Goal: Transaction & Acquisition: Download file/media

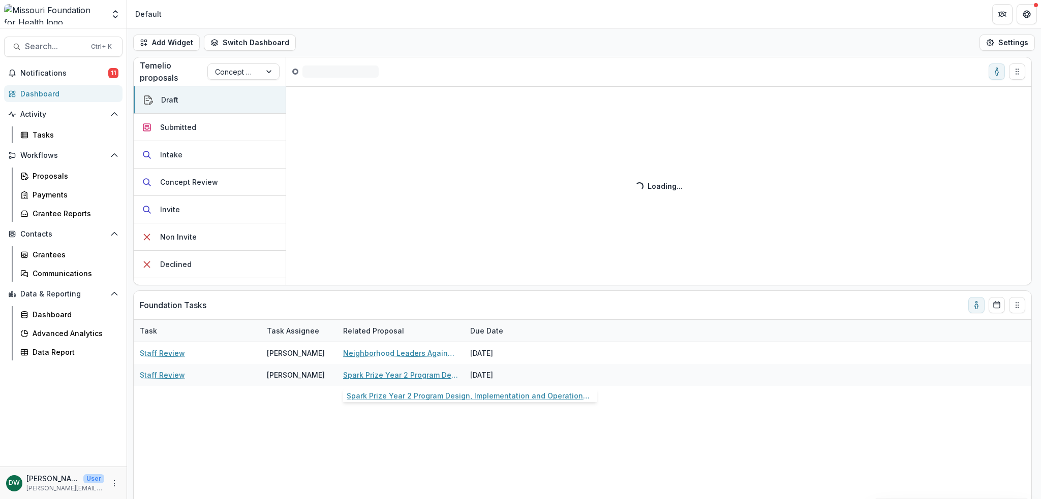
click at [387, 377] on link "Spark Prize Year 2 Program Design, Implementation and Operations Support" at bounding box center [400, 375] width 115 height 11
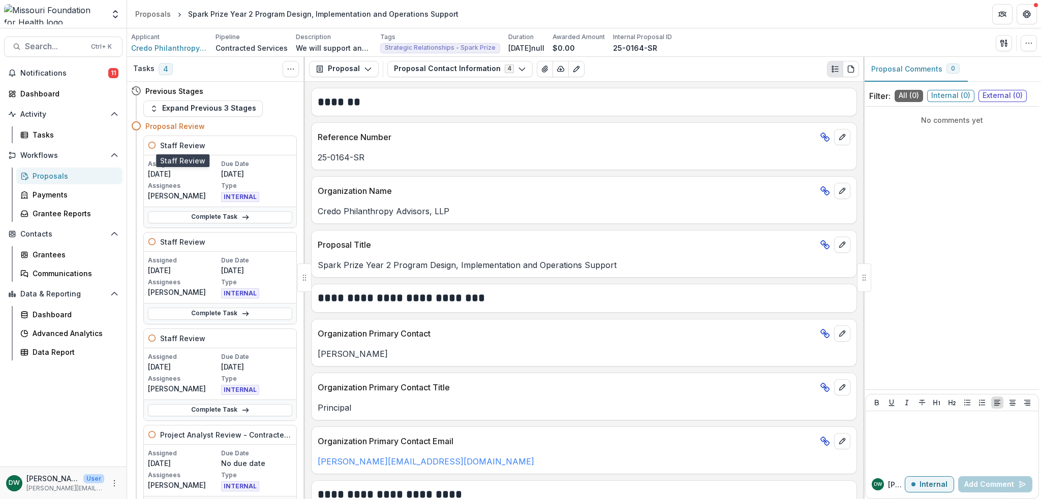
click at [201, 146] on h5 "Staff Review" at bounding box center [182, 145] width 45 height 11
click at [170, 102] on button "Expand Previous 3 Stages" at bounding box center [202, 109] width 119 height 16
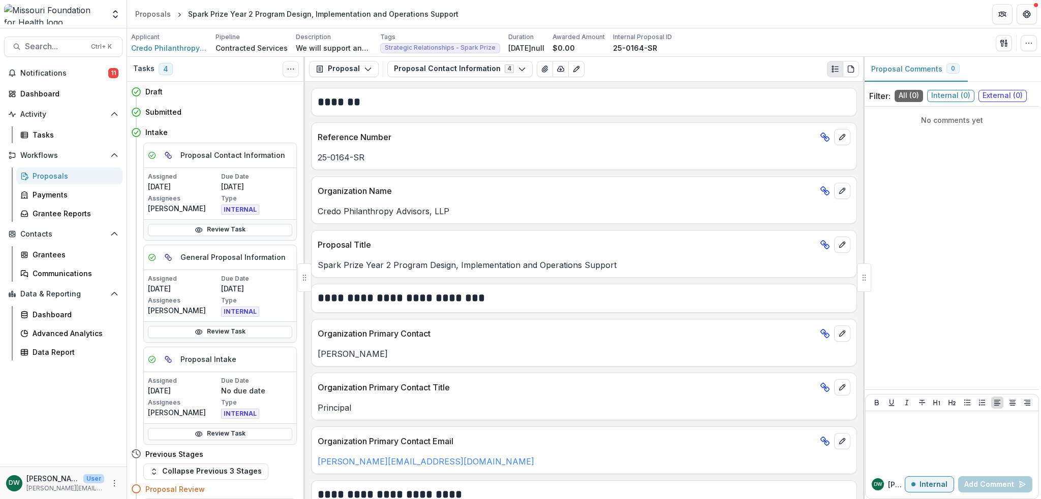
click at [485, 67] on button "Proposal Contact Information 4" at bounding box center [459, 69] width 145 height 16
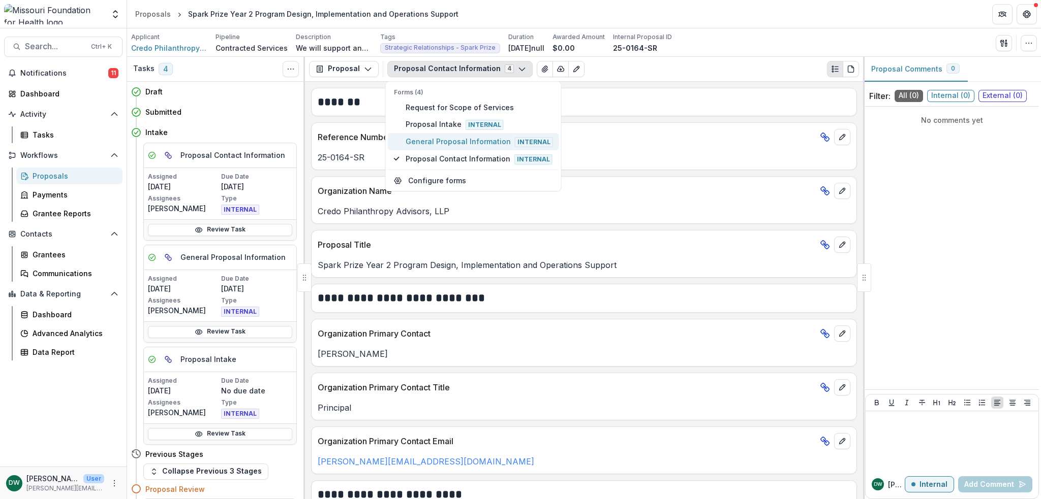
click at [496, 138] on span "General Proposal Information Internal" at bounding box center [478, 141] width 147 height 11
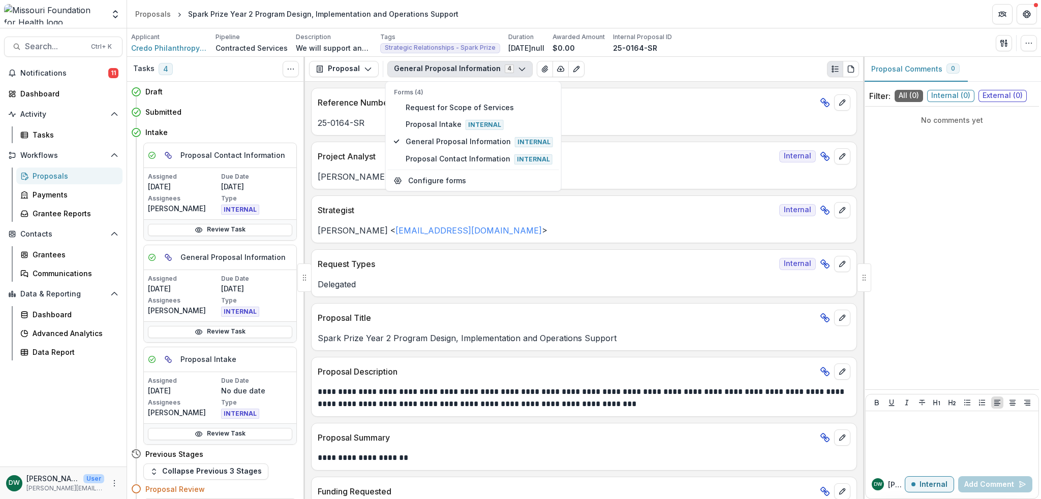
click at [695, 82] on div "**********" at bounding box center [584, 291] width 558 height 418
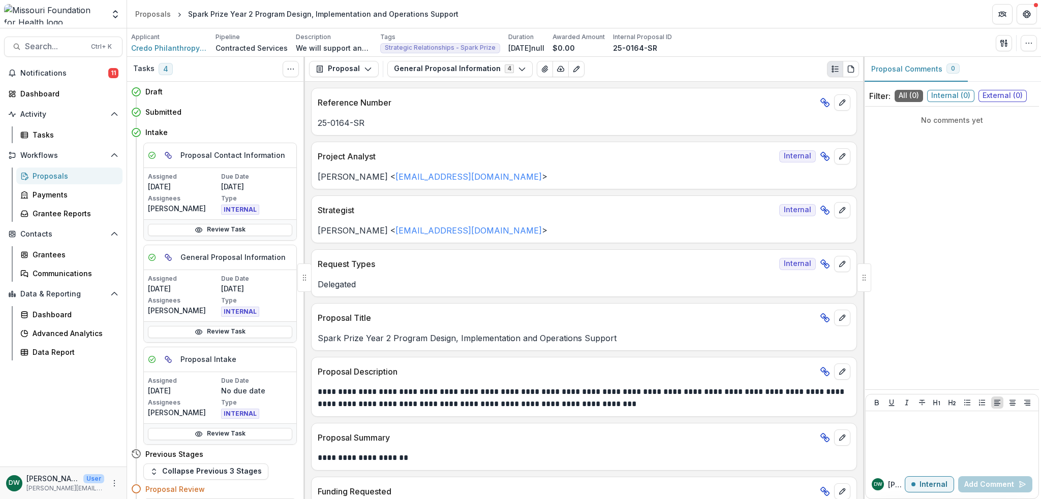
click at [348, 71] on button "Proposal" at bounding box center [344, 69] width 70 height 16
click at [451, 77] on div "Proposal Proposal Payments Reports Grant Agreements Board Summaries Bank Detail…" at bounding box center [584, 69] width 558 height 25
click at [451, 75] on button "General Proposal Information 4" at bounding box center [459, 69] width 145 height 16
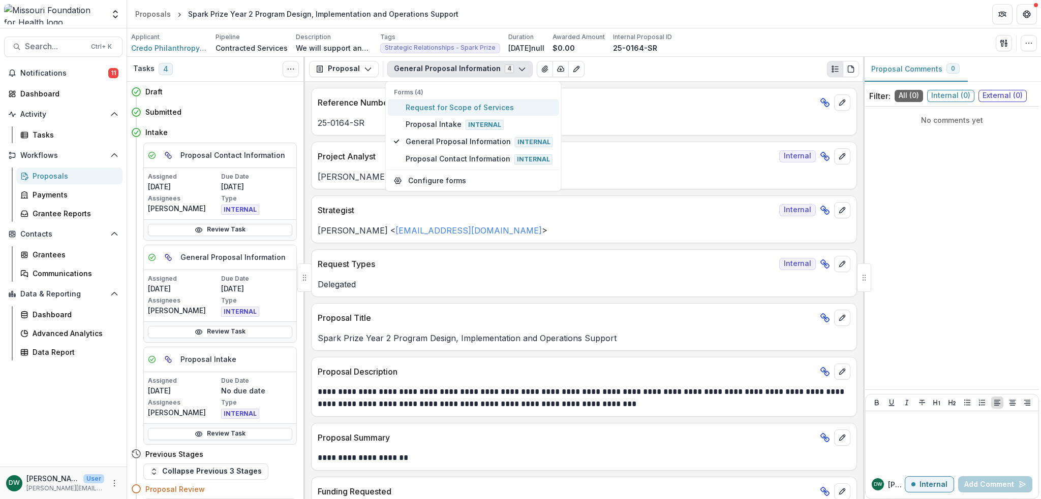
click at [461, 109] on span "Request for Scope of Services" at bounding box center [478, 107] width 147 height 11
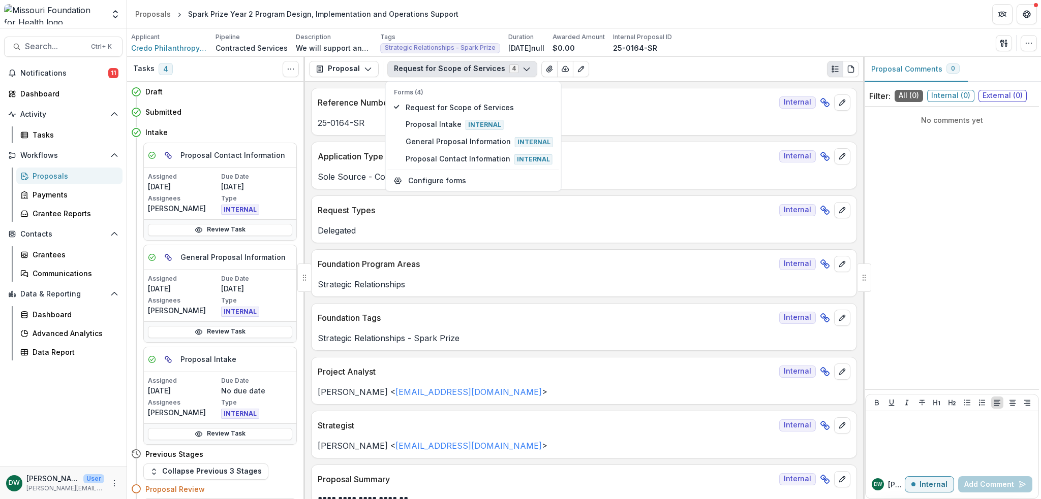
click at [636, 99] on p "Reference Number" at bounding box center [546, 103] width 457 height 12
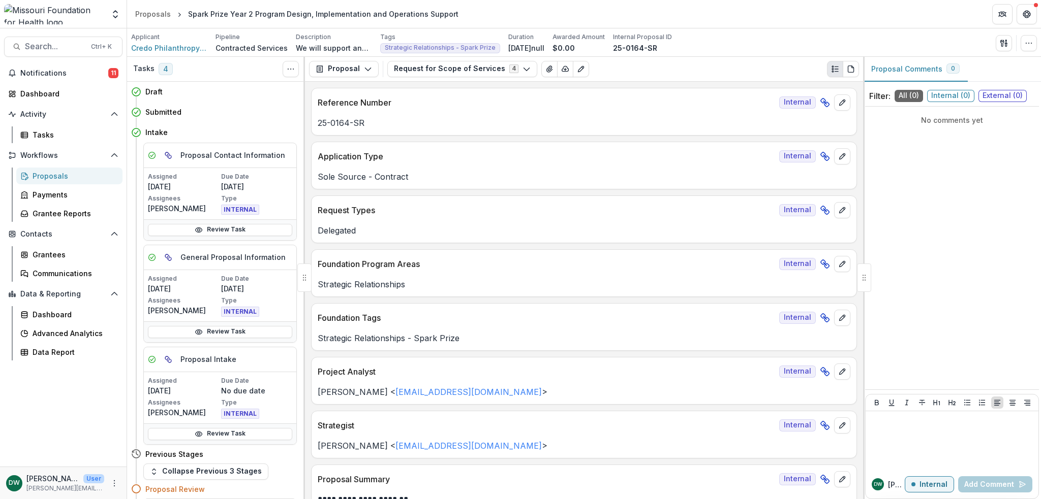
click at [288, 73] on button "Toggle View Cancelled Tasks" at bounding box center [291, 69] width 16 height 16
click at [1032, 40] on button "button" at bounding box center [1028, 43] width 16 height 16
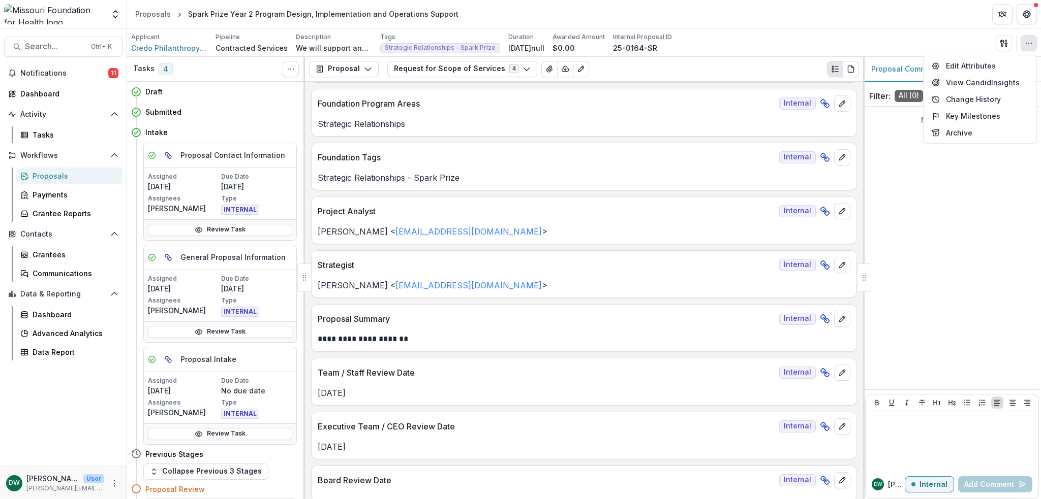
scroll to position [203, 0]
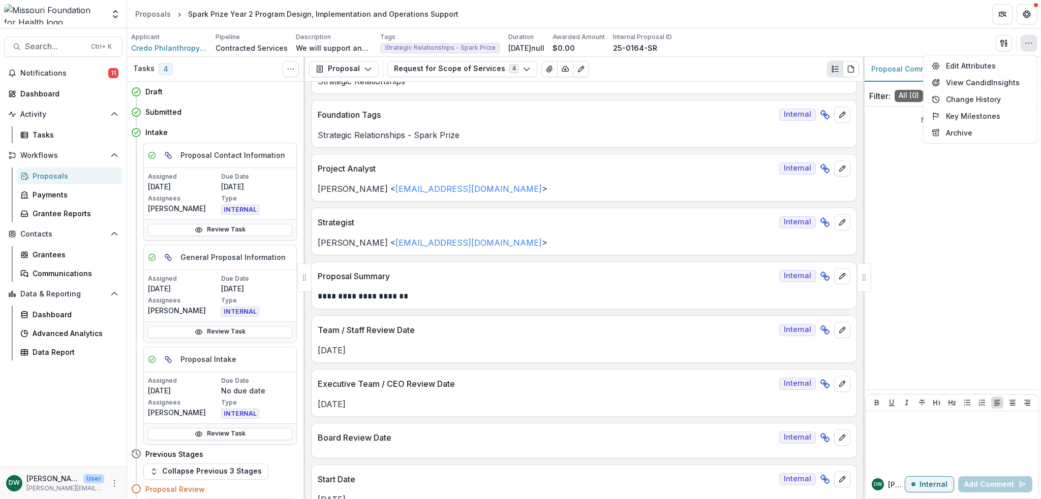
click at [821, 276] on icon at bounding box center [825, 276] width 10 height 10
click at [822, 273] on rect at bounding box center [823, 275] width 6 height 6
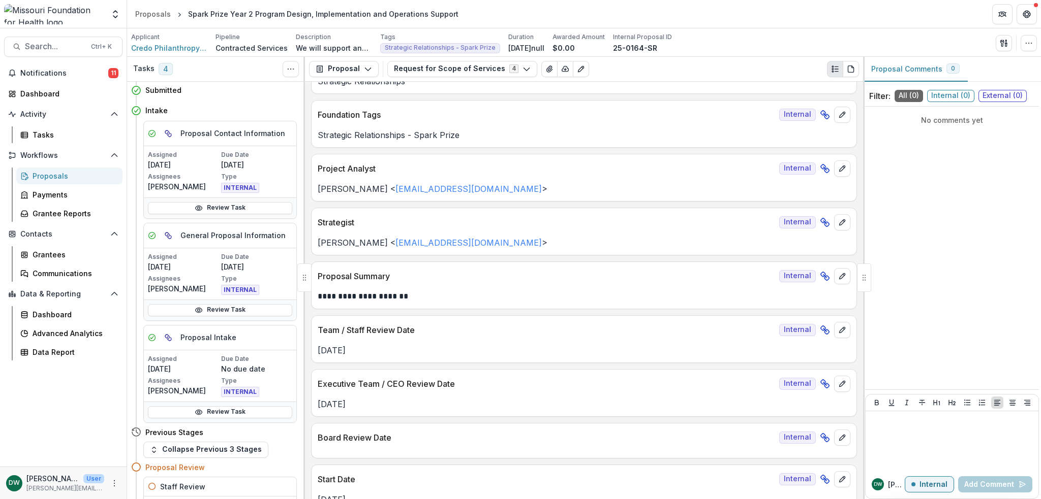
scroll to position [0, 0]
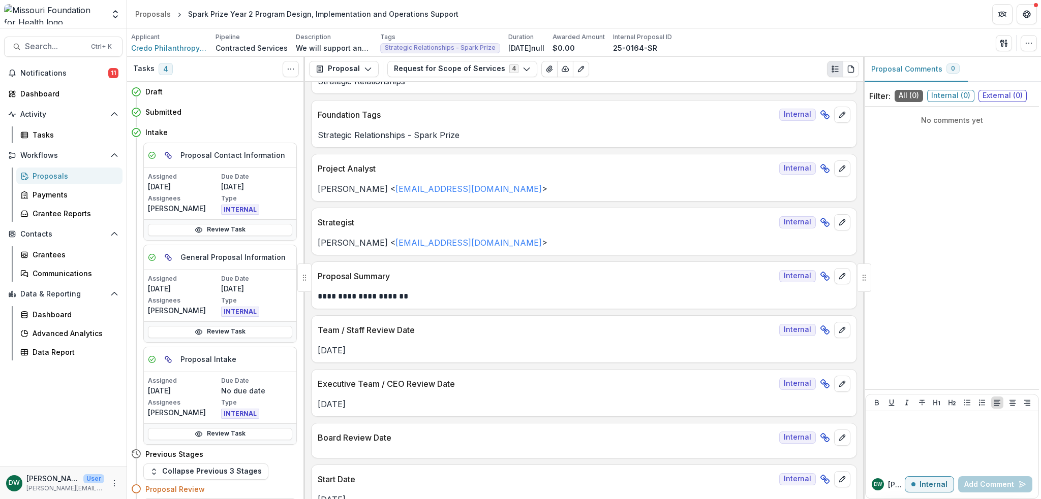
click at [165, 113] on h4 "Submitted" at bounding box center [163, 112] width 36 height 11
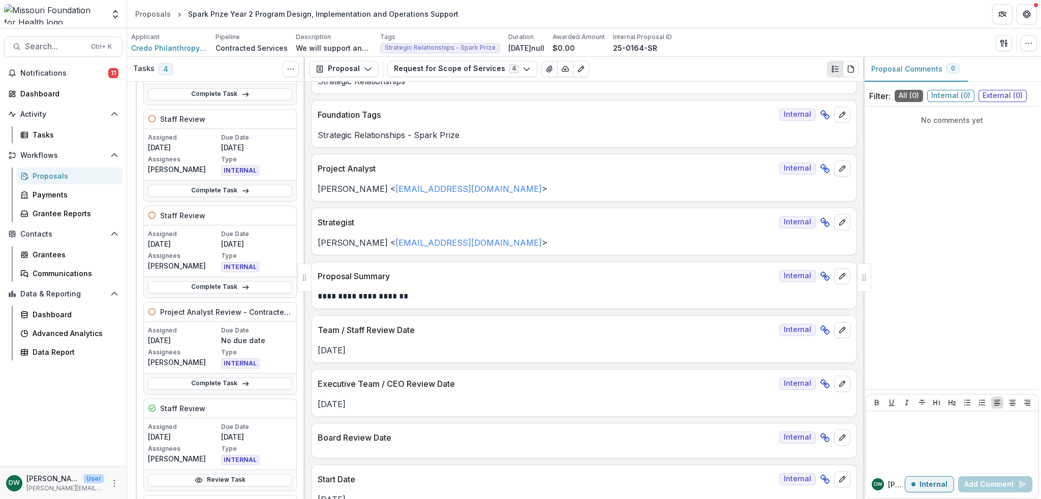
scroll to position [508, 0]
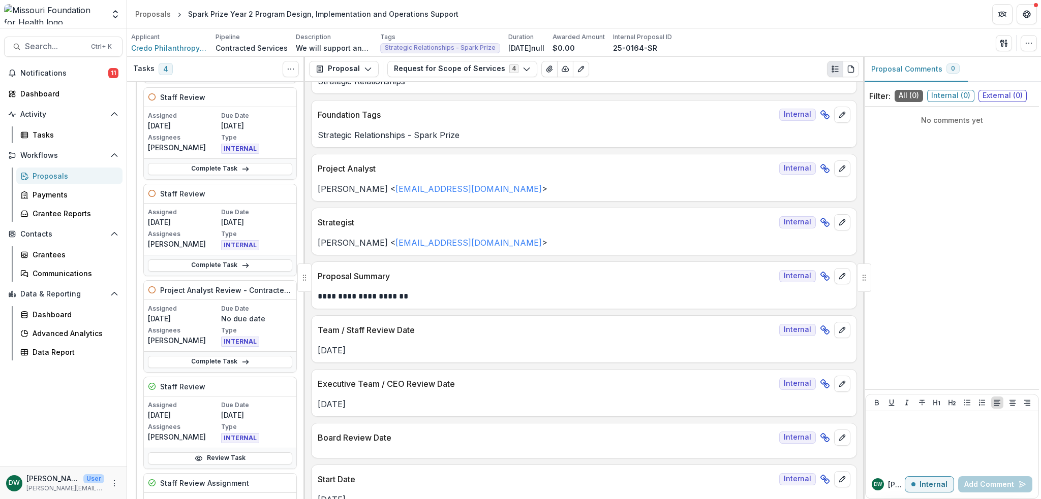
click at [230, 359] on link "Complete Task" at bounding box center [220, 362] width 144 height 12
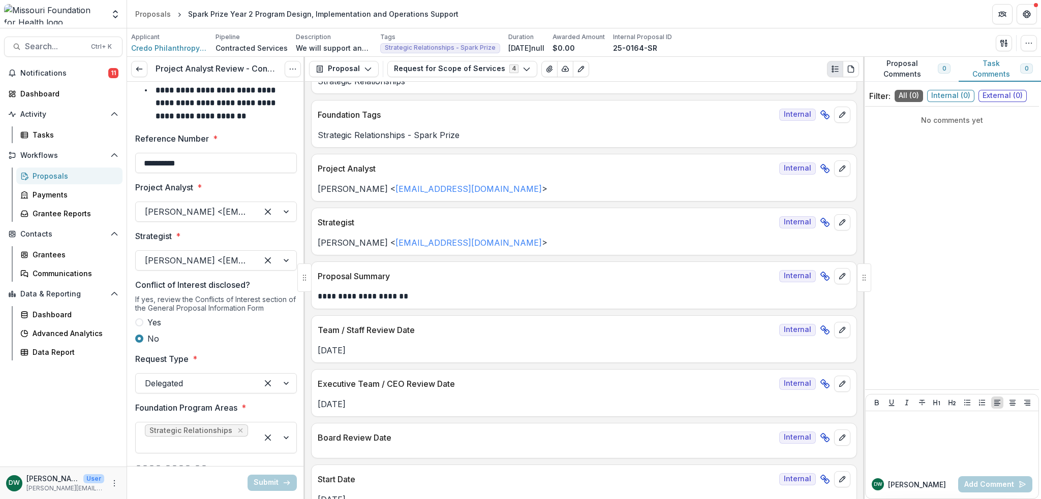
scroll to position [0, 0]
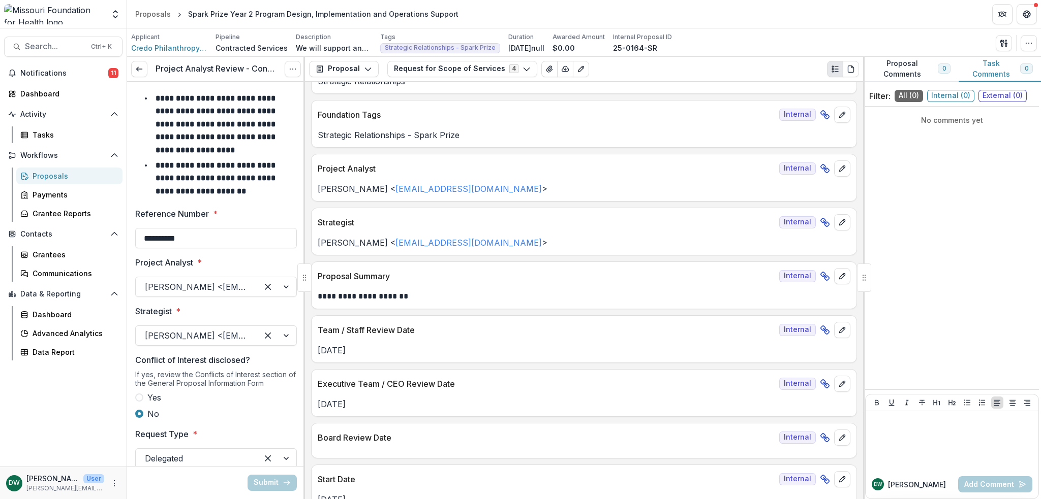
click at [140, 70] on icon at bounding box center [139, 69] width 8 height 8
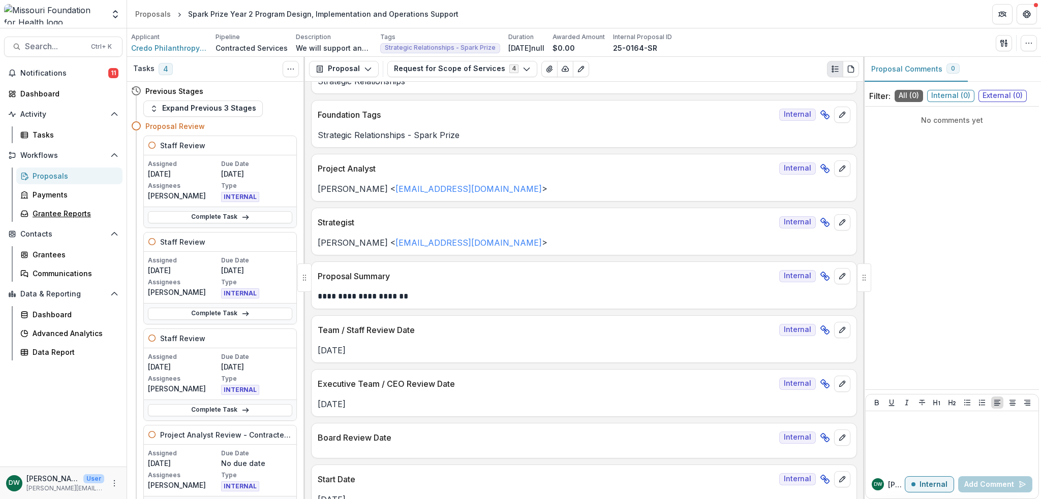
click at [89, 219] on link "Grantee Reports" at bounding box center [69, 213] width 106 height 17
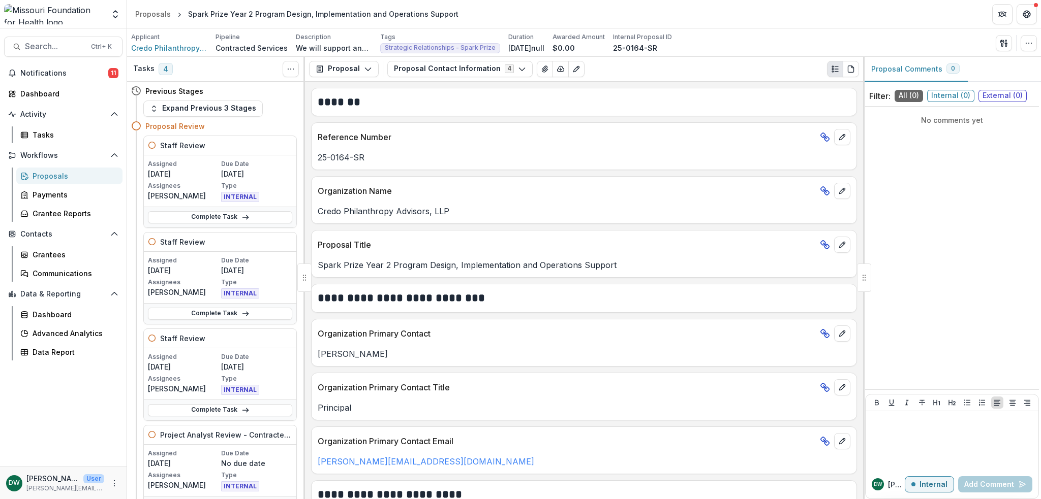
click at [358, 69] on button "Proposal" at bounding box center [344, 69] width 70 height 16
click at [379, 130] on div "Reports" at bounding box center [375, 125] width 93 height 11
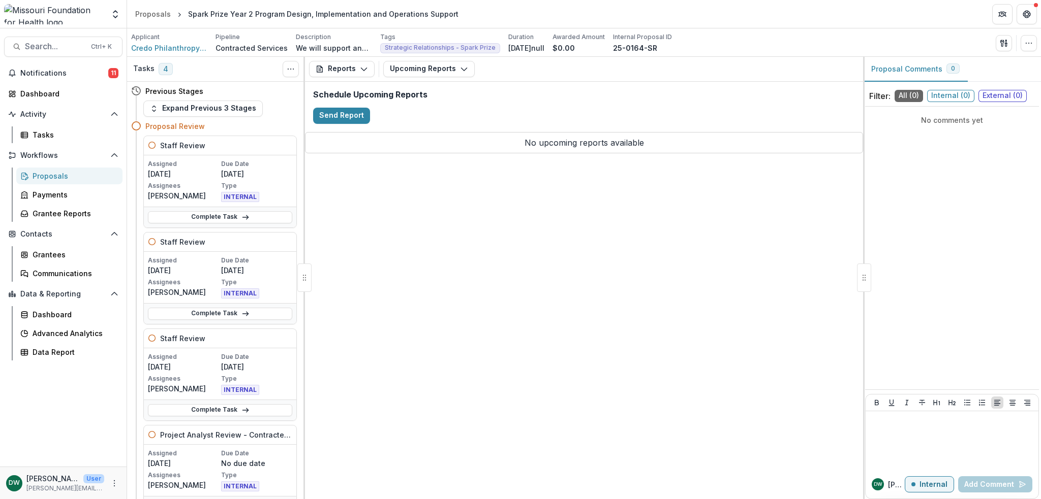
click at [358, 63] on button "Reports" at bounding box center [342, 69] width 66 height 16
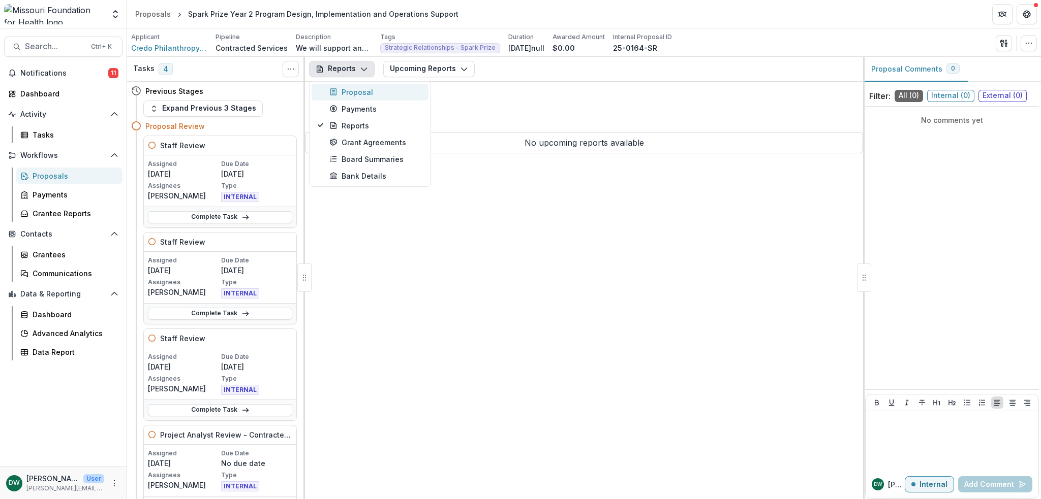
click at [362, 90] on div "Proposal" at bounding box center [375, 92] width 93 height 11
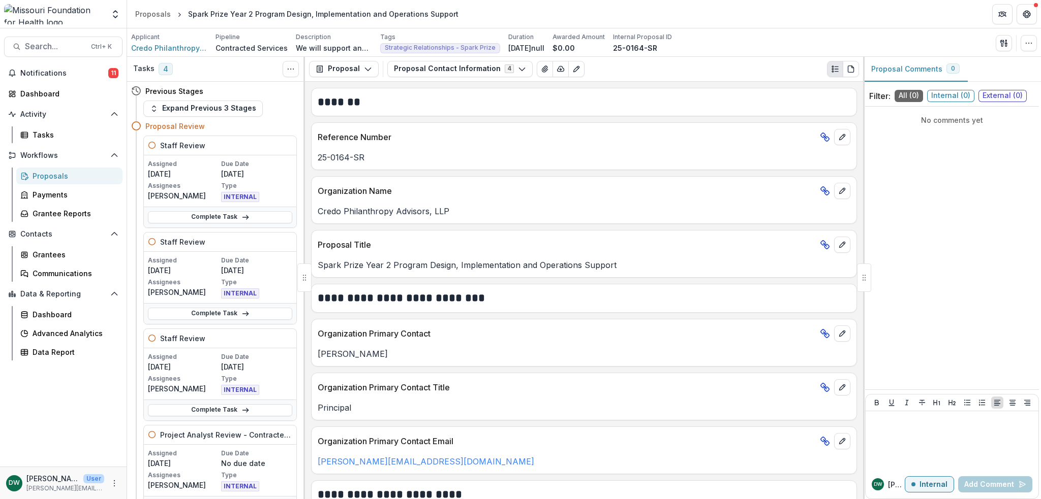
click at [504, 68] on button "Proposal Contact Information 4" at bounding box center [459, 69] width 145 height 16
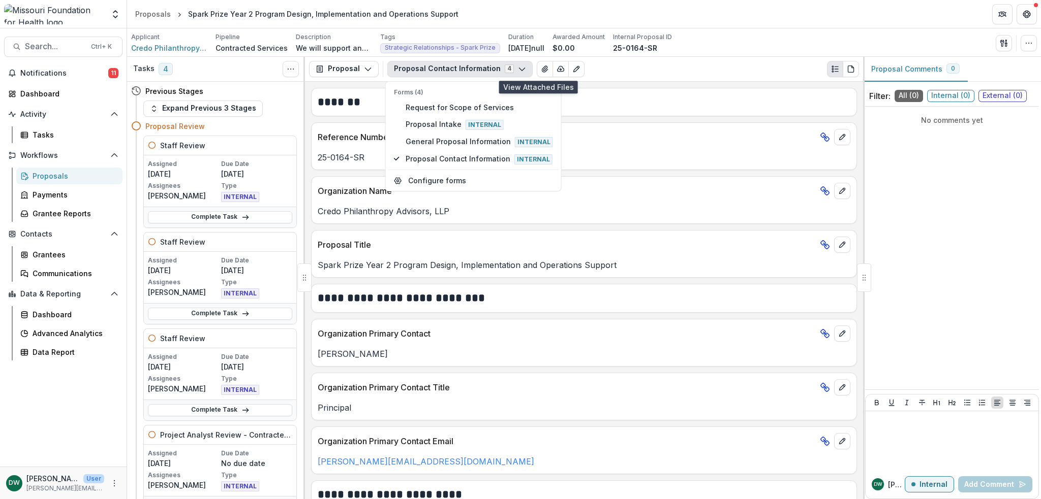
click at [542, 69] on button "View Attached Files" at bounding box center [545, 69] width 16 height 16
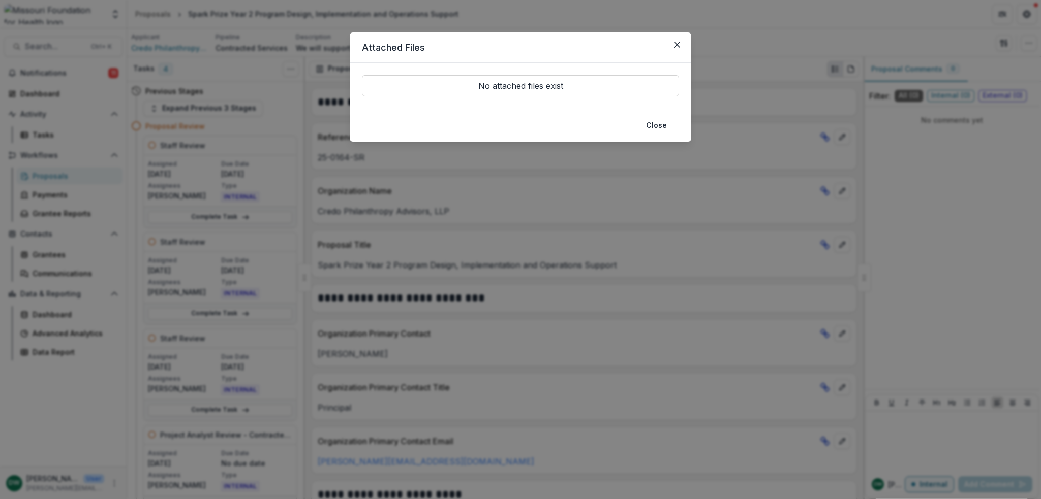
click at [663, 127] on button "Close" at bounding box center [656, 125] width 33 height 16
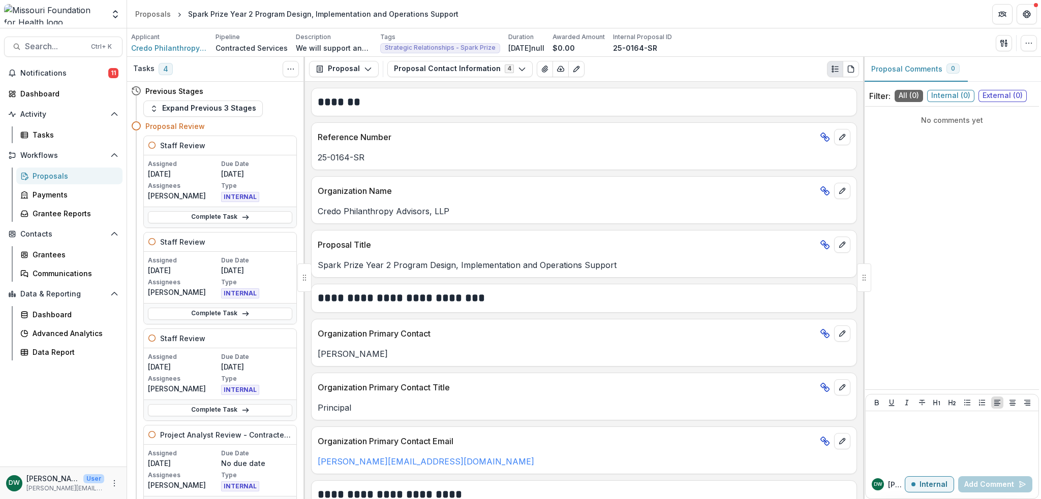
click at [341, 61] on button "Proposal" at bounding box center [344, 69] width 70 height 16
click at [233, 111] on button "Expand Previous 3 Stages" at bounding box center [202, 109] width 119 height 16
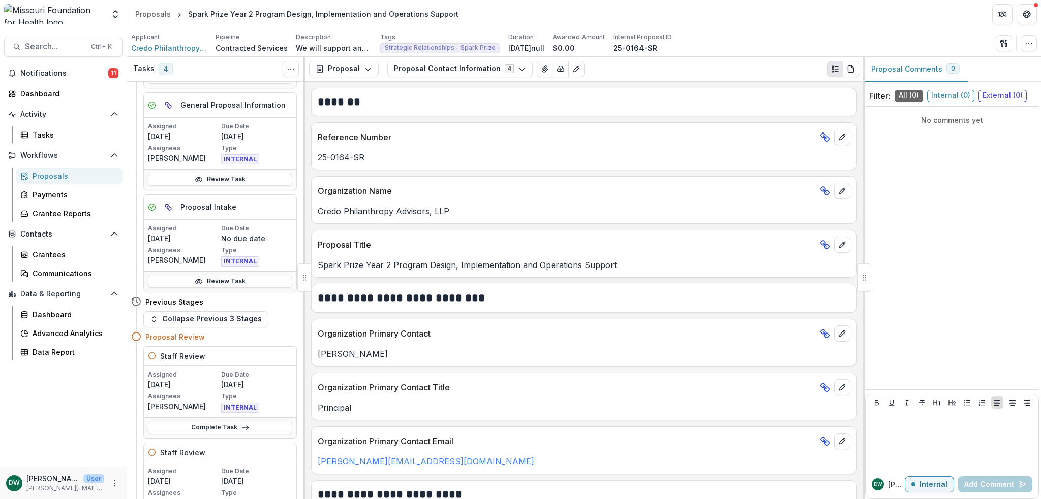
scroll to position [305, 0]
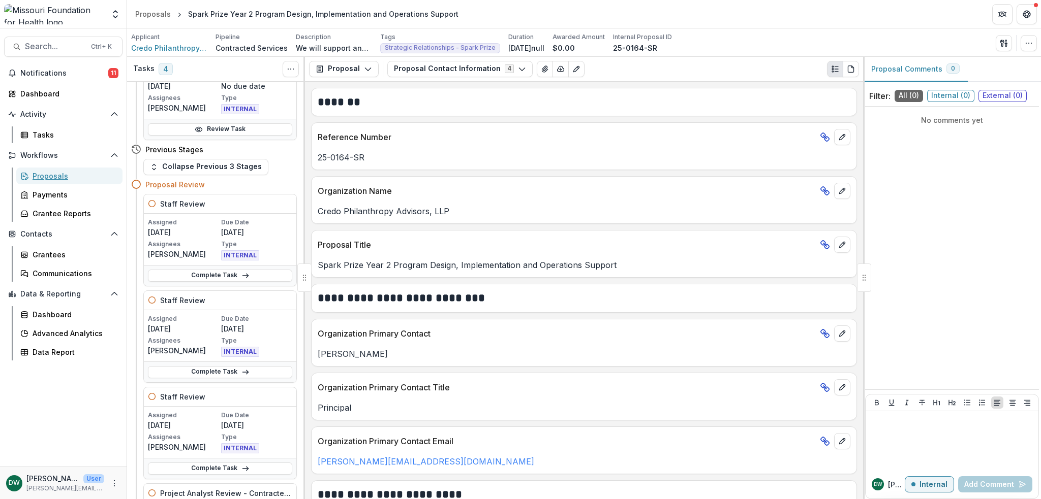
click at [68, 178] on div "Proposals" at bounding box center [74, 176] width 82 height 11
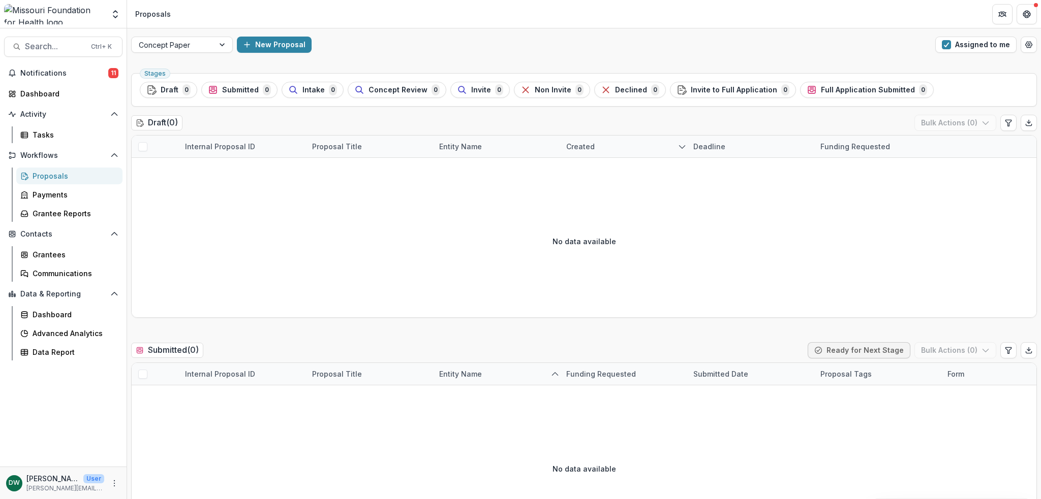
click at [224, 45] on div at bounding box center [223, 44] width 18 height 15
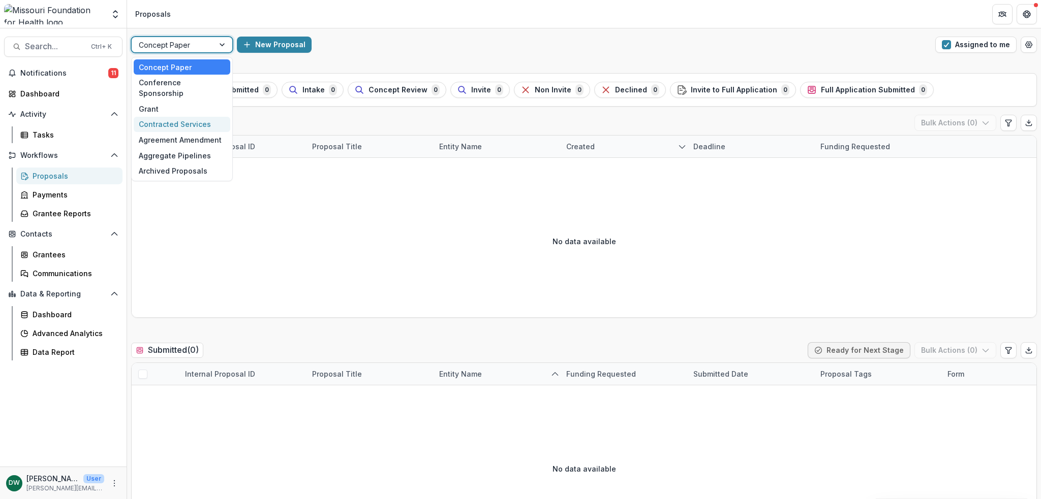
click at [213, 117] on div "Contracted Services" at bounding box center [182, 125] width 97 height 16
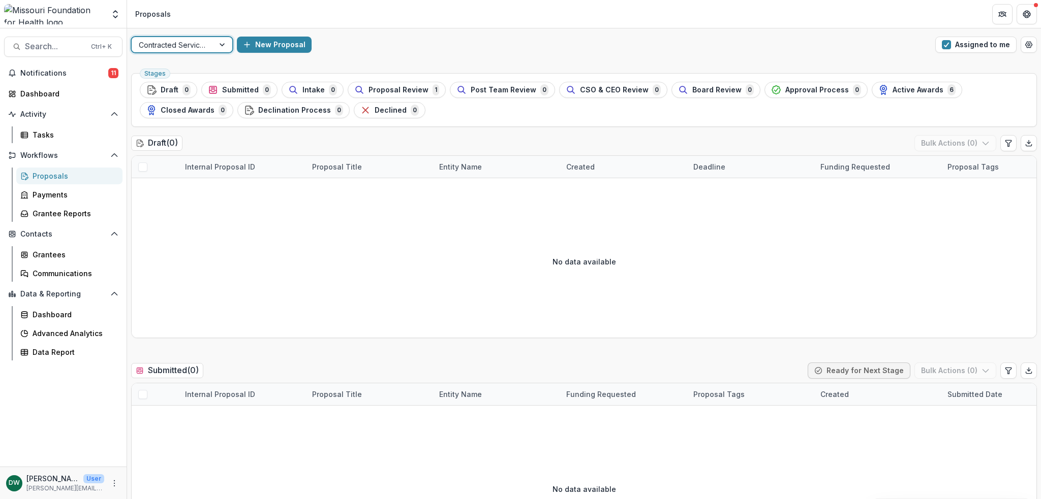
click at [211, 47] on div "Contracted Services" at bounding box center [173, 45] width 82 height 15
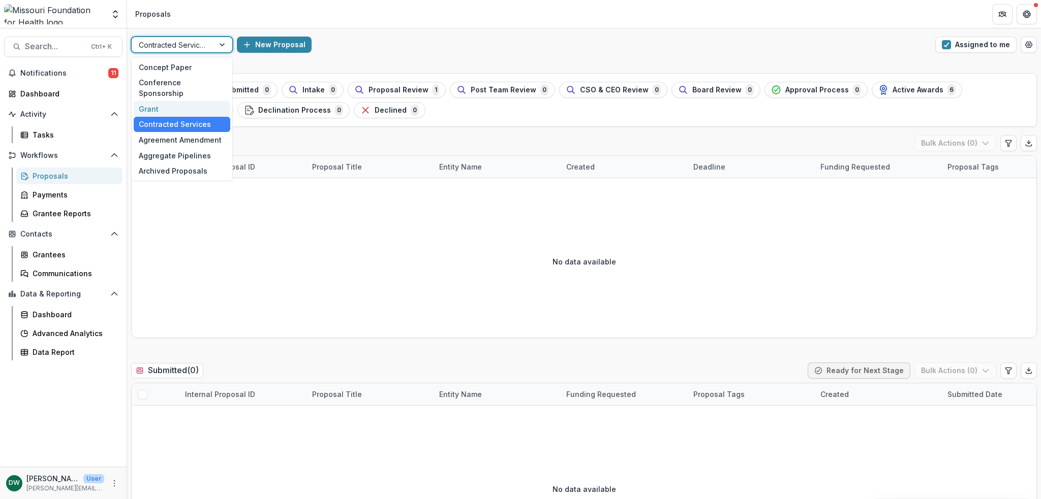
click at [200, 101] on div "Grant" at bounding box center [182, 109] width 97 height 16
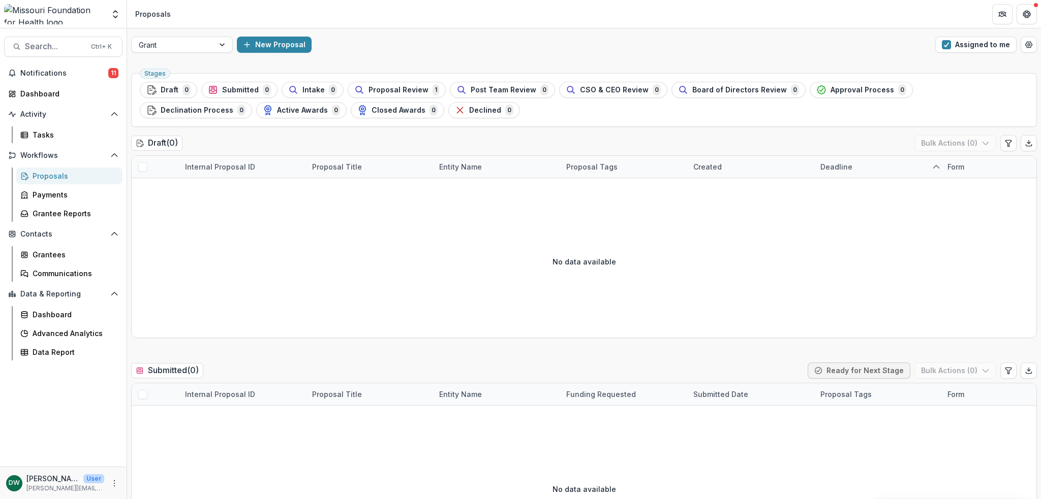
click at [389, 90] on span "Proposal Review" at bounding box center [398, 90] width 60 height 9
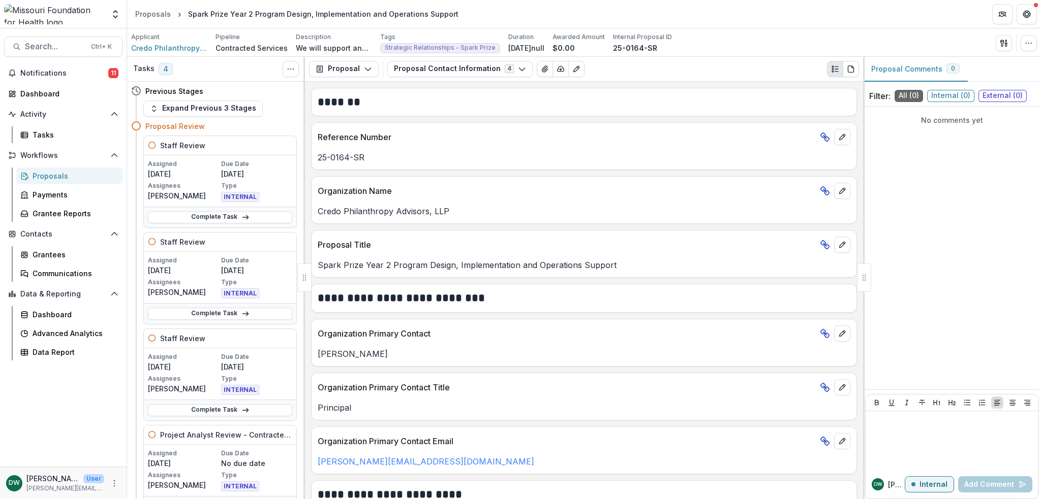
click at [481, 71] on button "Proposal Contact Information 4" at bounding box center [459, 69] width 145 height 16
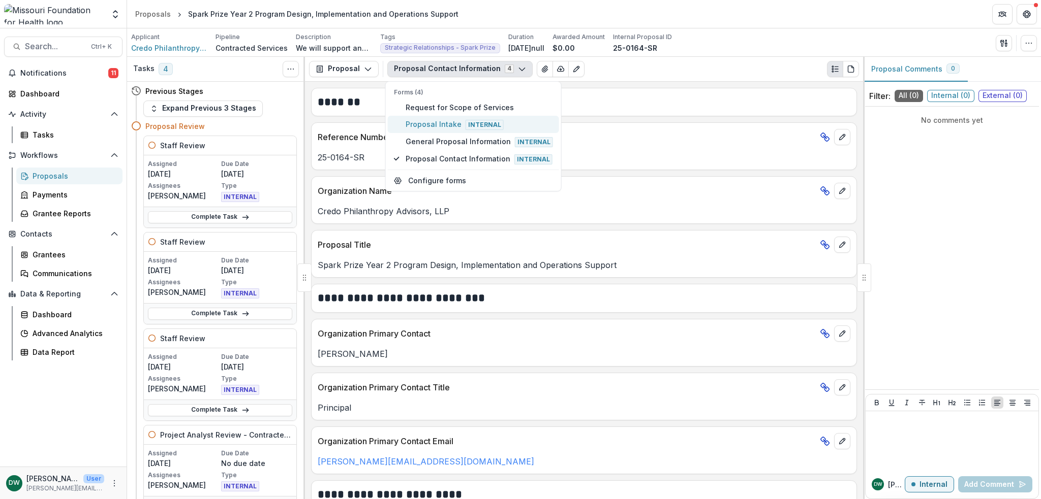
click at [491, 126] on span "Internal" at bounding box center [484, 125] width 38 height 10
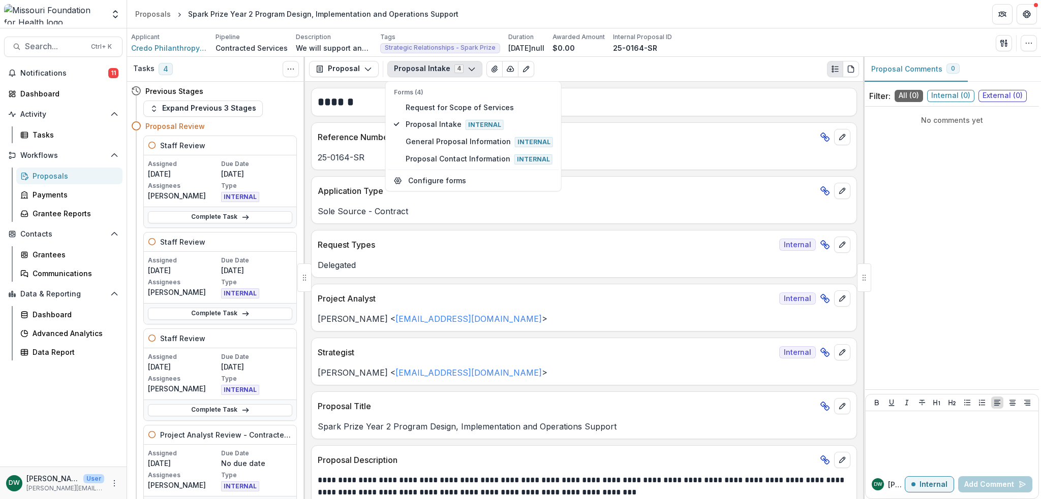
click at [620, 126] on div "Reference Number" at bounding box center [583, 134] width 545 height 22
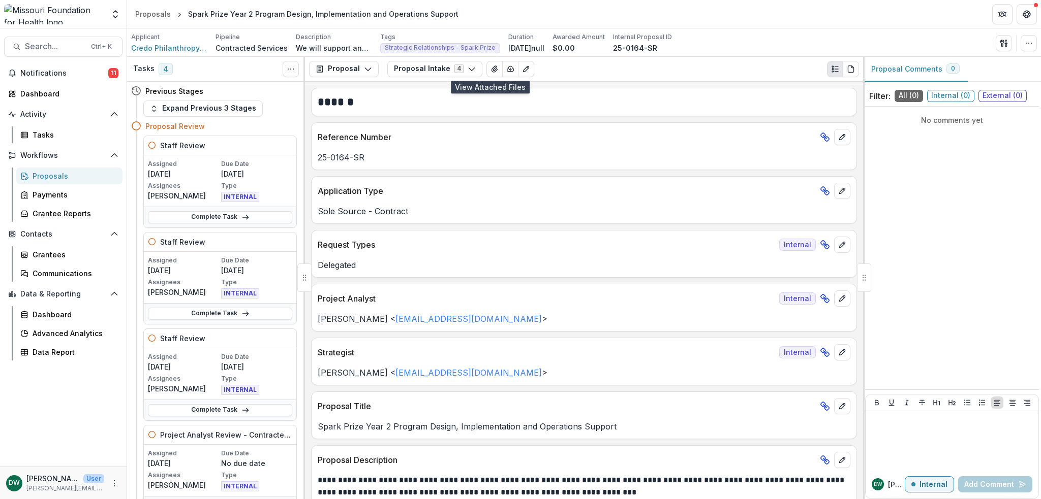
click at [492, 68] on icon "View Attached Files" at bounding box center [494, 69] width 8 height 8
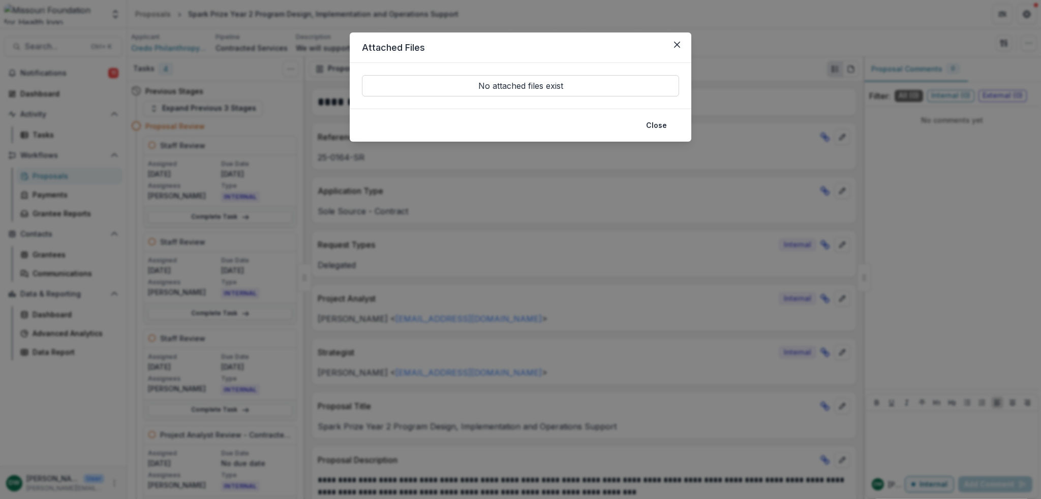
click at [676, 43] on icon "Close" at bounding box center [677, 45] width 6 height 6
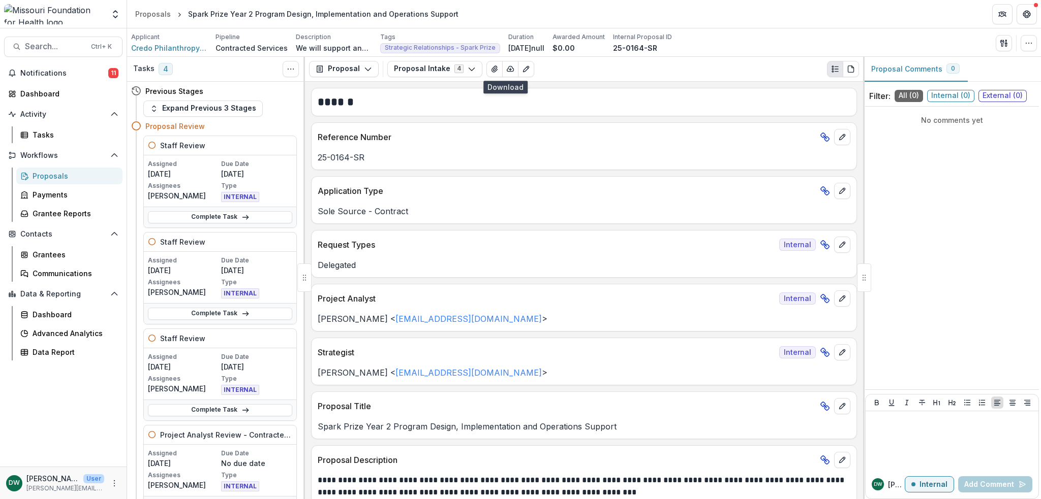
click at [506, 73] on icon "button" at bounding box center [510, 69] width 8 height 8
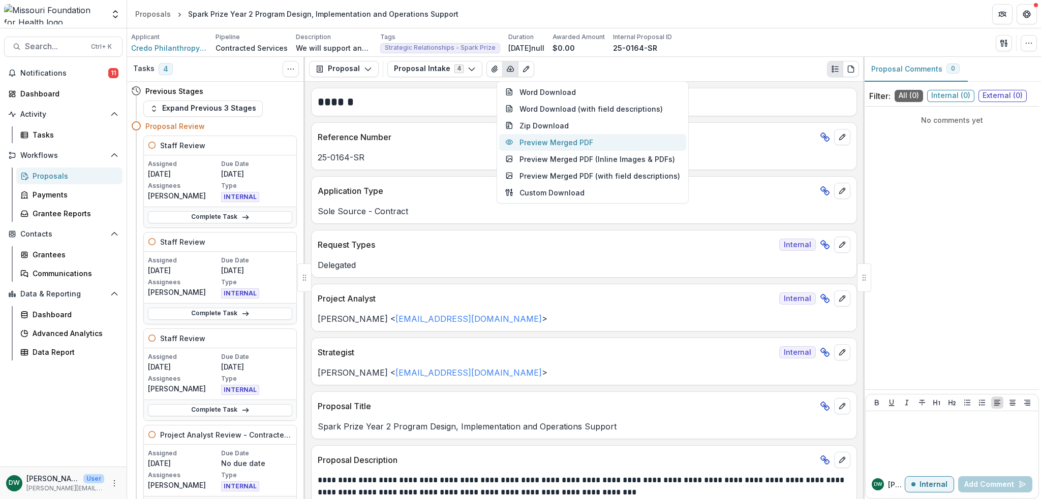
click at [577, 141] on button "Preview Merged PDF" at bounding box center [592, 142] width 187 height 17
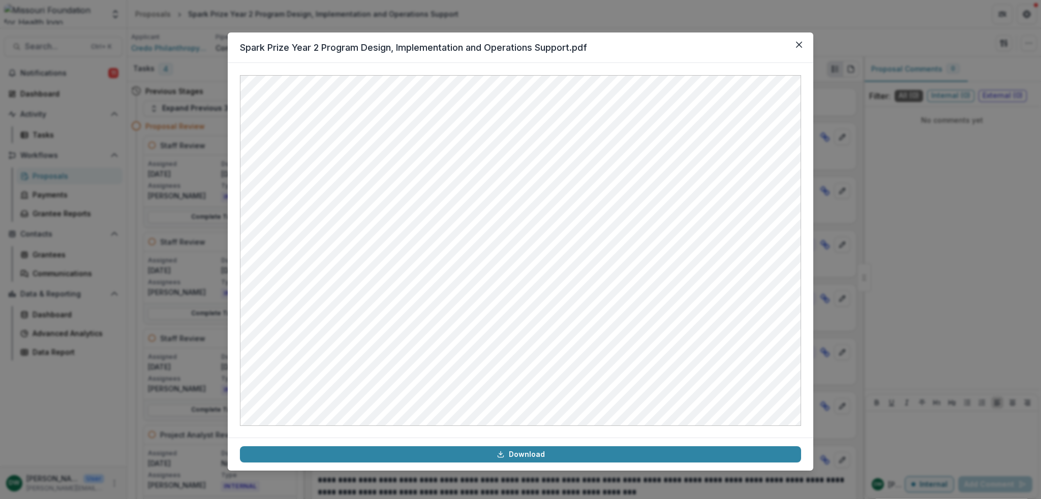
click at [796, 43] on icon "Close" at bounding box center [799, 45] width 6 height 6
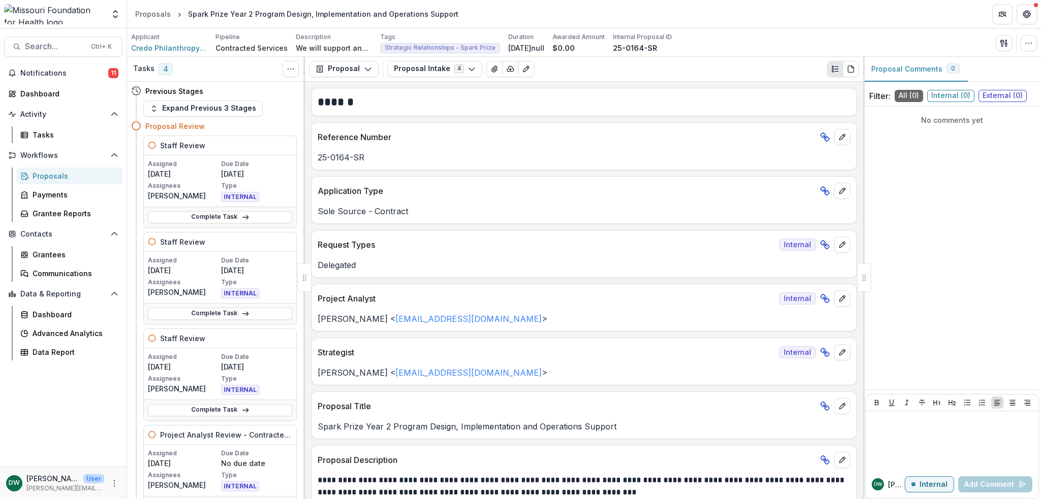
click at [372, 64] on button "Proposal" at bounding box center [344, 69] width 70 height 16
click at [648, 77] on div "Proposal Proposal Payments Reports Grant Agreements Board Summaries Bank Detail…" at bounding box center [584, 69] width 558 height 25
click at [62, 134] on div "Tasks" at bounding box center [74, 135] width 82 height 11
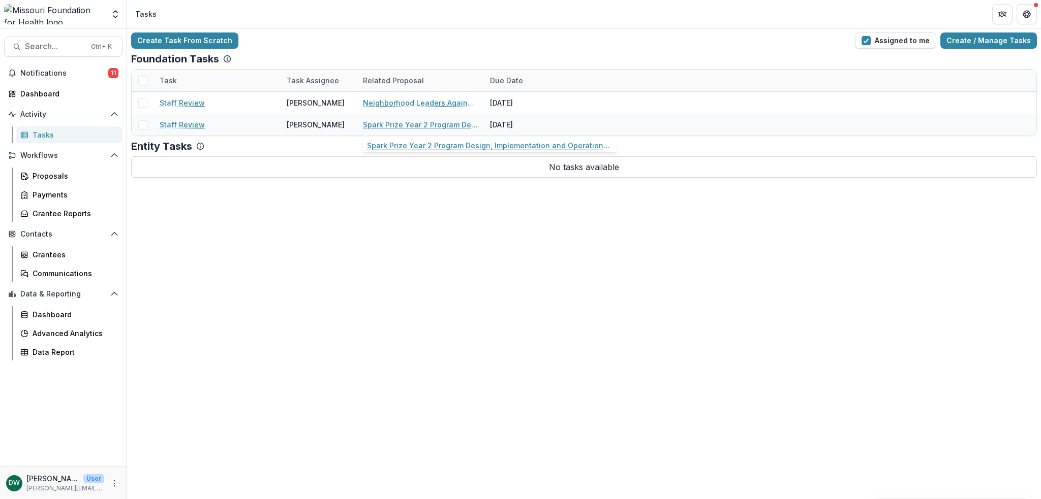
click at [413, 126] on link "Spark Prize Year 2 Program Design, Implementation and Operations Support" at bounding box center [420, 124] width 115 height 11
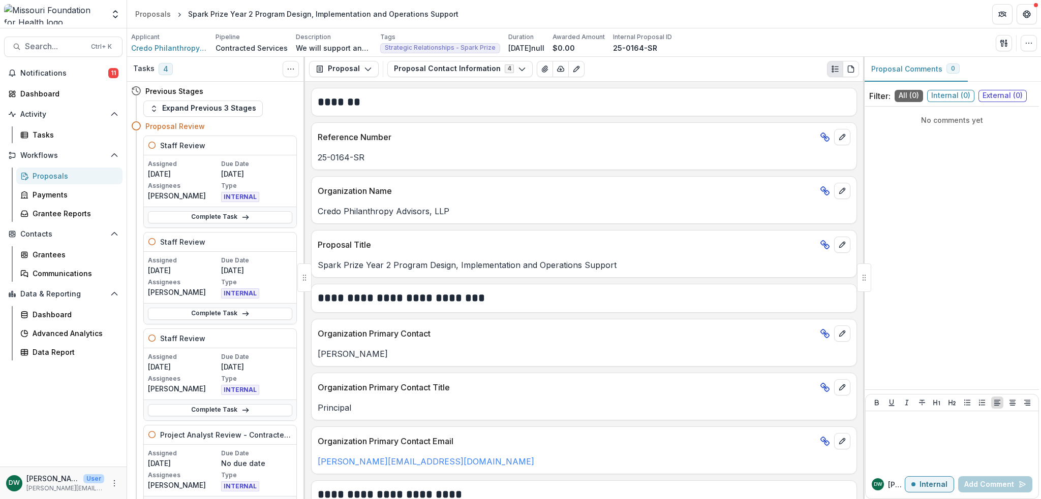
click at [853, 65] on icon "PDF view" at bounding box center [850, 69] width 8 height 8
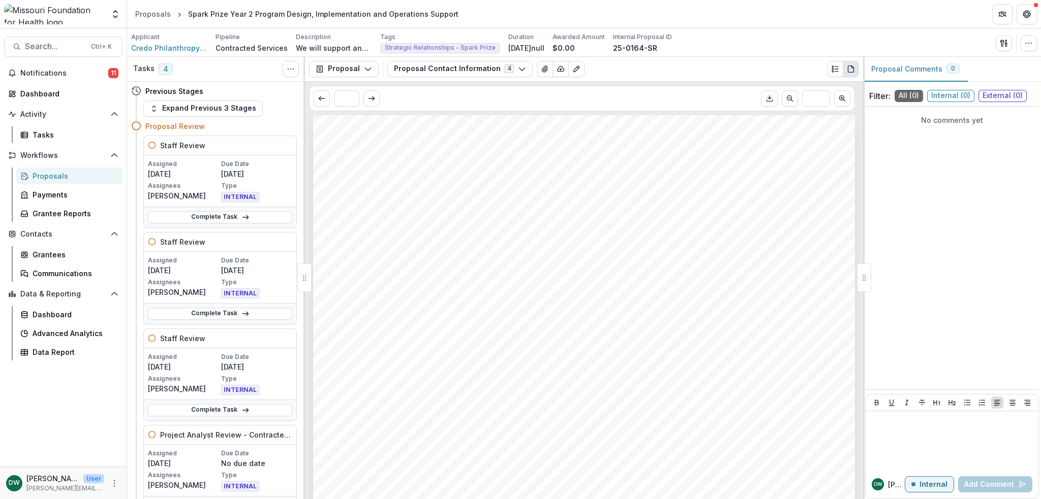
click at [839, 68] on button "Plaintext view" at bounding box center [835, 69] width 16 height 16
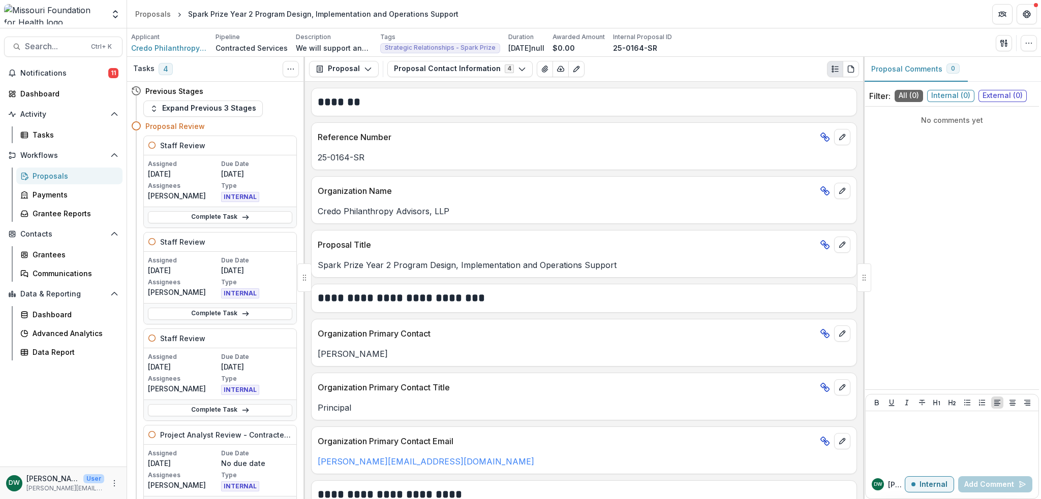
click at [428, 65] on button "Proposal Contact Information 4" at bounding box center [459, 69] width 145 height 16
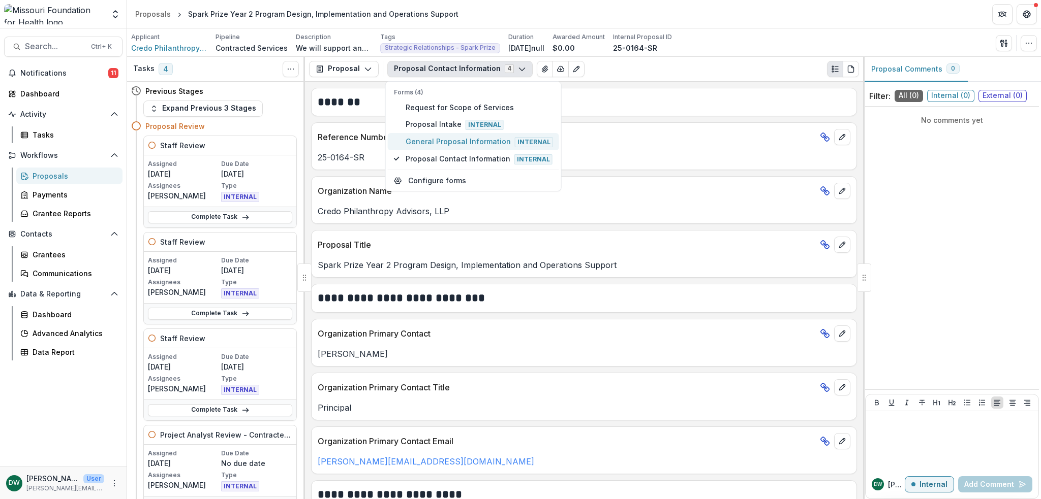
click at [498, 140] on span "General Proposal Information Internal" at bounding box center [478, 141] width 147 height 11
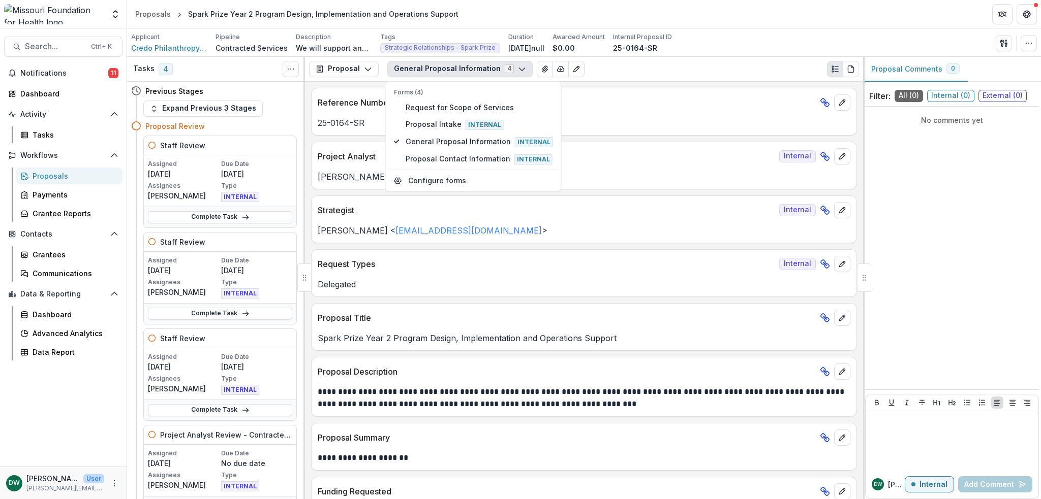
click at [844, 146] on div "Project Analyst Internal" at bounding box center [583, 153] width 545 height 22
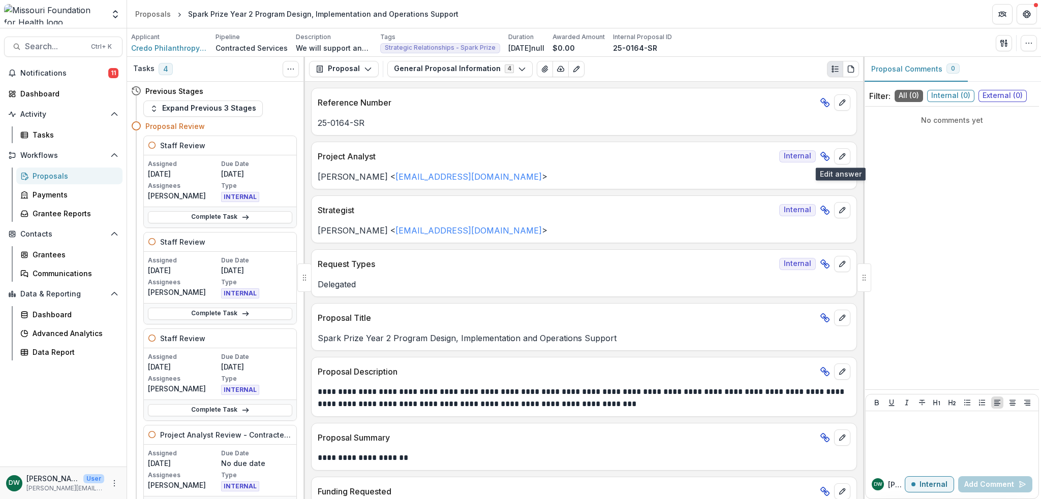
click at [843, 155] on button "edit" at bounding box center [842, 156] width 16 height 16
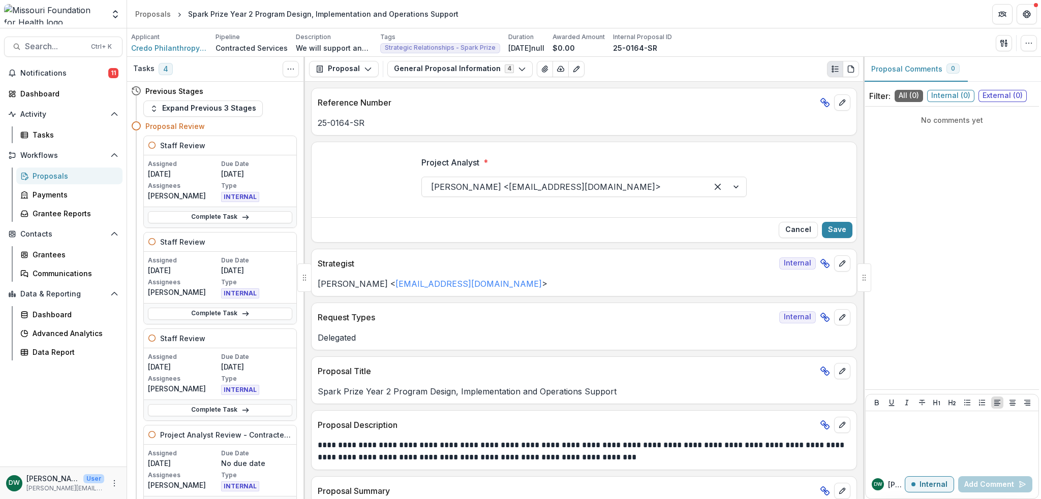
click at [797, 225] on button "Cancel" at bounding box center [797, 230] width 39 height 16
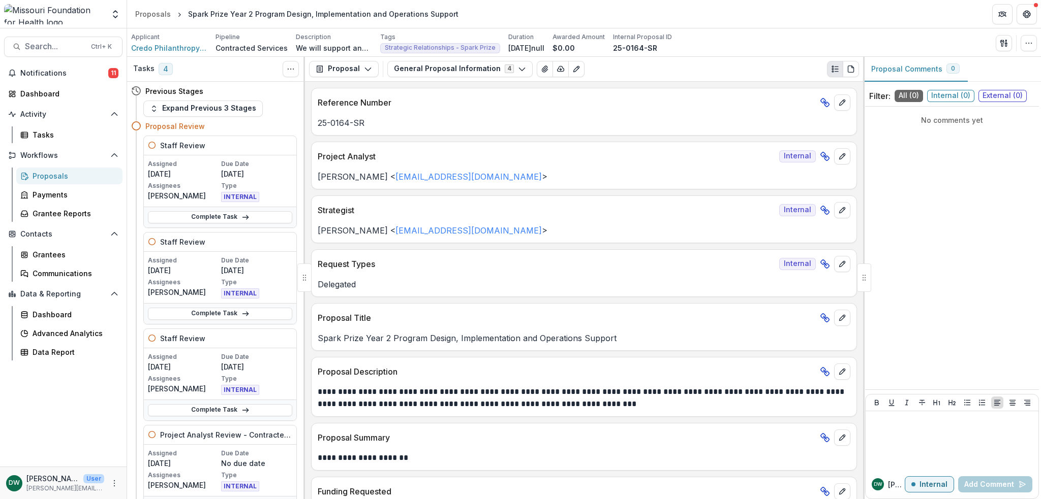
click at [284, 71] on button "Toggle View Cancelled Tasks" at bounding box center [291, 69] width 16 height 16
click at [909, 161] on div "No comments yet" at bounding box center [952, 248] width 174 height 275
click at [1003, 46] on icon "button" at bounding box center [1003, 43] width 8 height 8
click at [982, 82] on button "Proposal Files" at bounding box center [954, 82] width 109 height 17
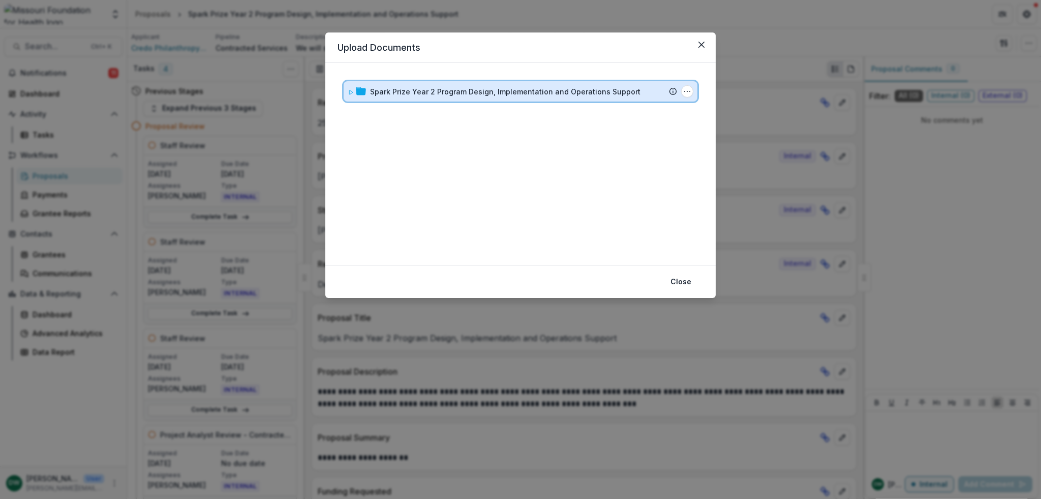
click at [350, 89] on icon at bounding box center [351, 92] width 6 height 6
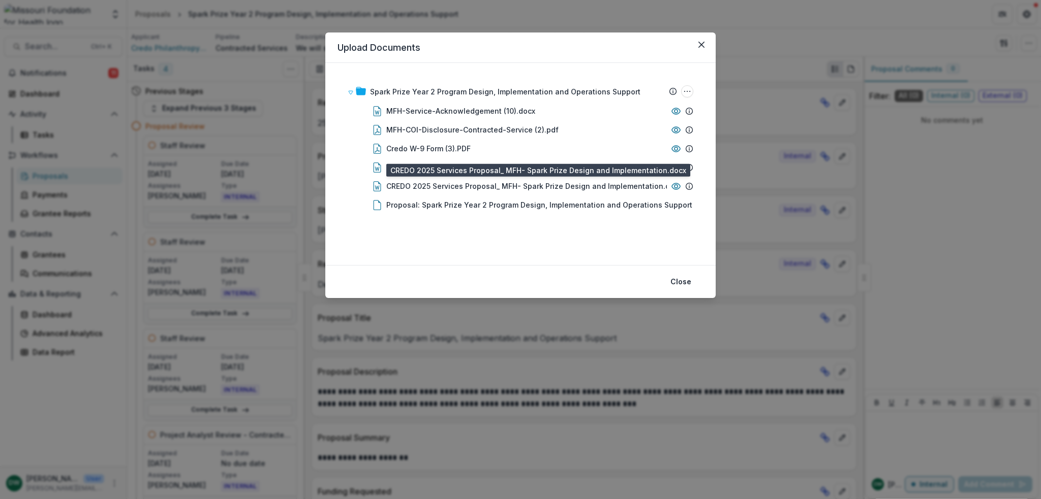
click at [541, 187] on div "CREDO 2025 Services Proposal_ MFH- Spark Prize Design and Implementation.docx" at bounding box center [534, 186] width 296 height 11
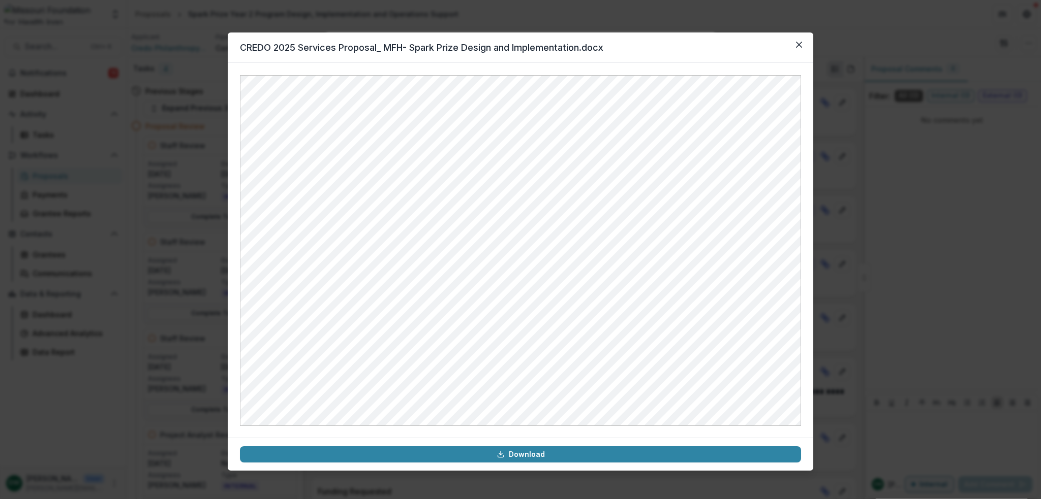
click at [511, 456] on link "Download" at bounding box center [520, 455] width 561 height 16
click at [794, 43] on button "Close" at bounding box center [799, 45] width 16 height 16
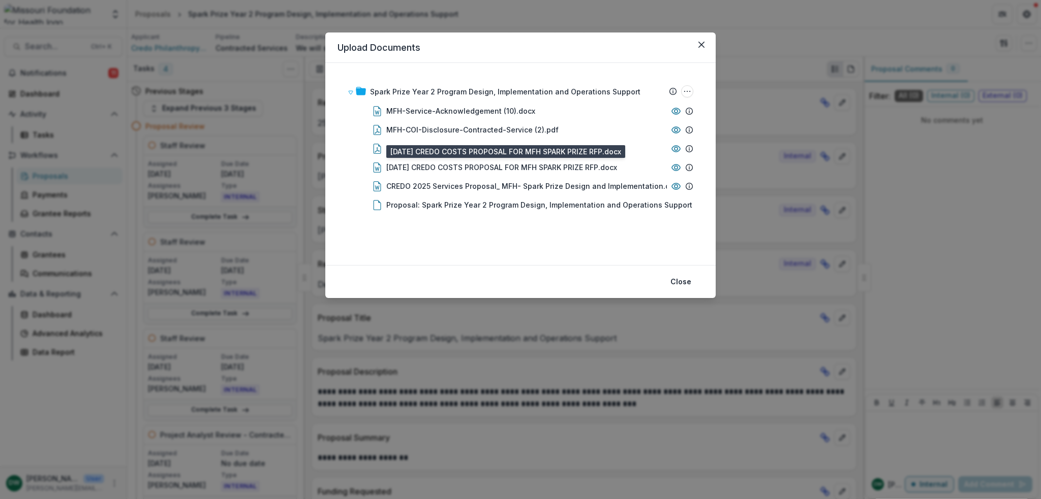
click at [486, 168] on div "[DATE] CREDO COSTS PROPOSAL FOR MFH SPARK PRIZE RFP.docx" at bounding box center [501, 167] width 231 height 11
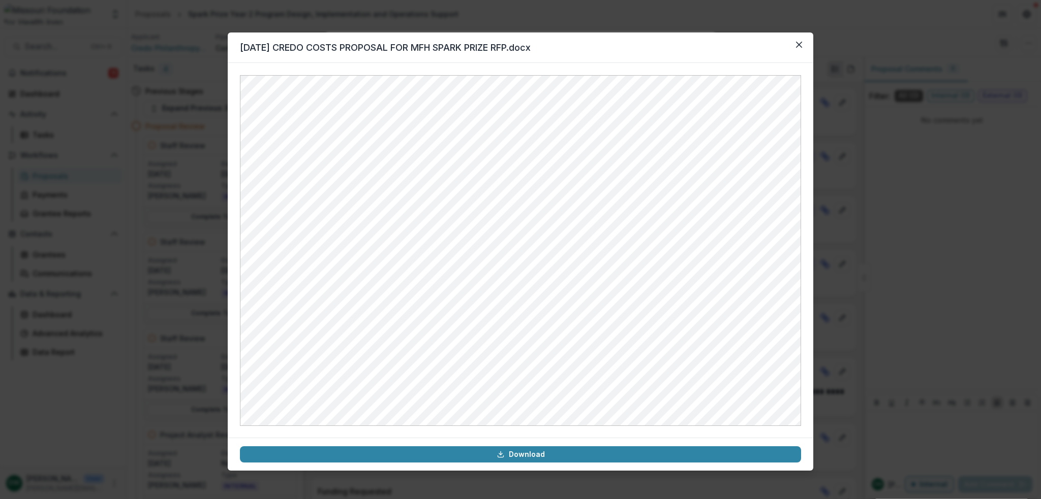
click at [510, 455] on link "Download" at bounding box center [520, 455] width 561 height 16
click at [806, 46] on section "[DATE] CREDO COSTS PROPOSAL FOR MFH SPARK PRIZE RFP.docx Download" at bounding box center [520, 252] width 585 height 438
click at [804, 46] on button "Close" at bounding box center [799, 45] width 16 height 16
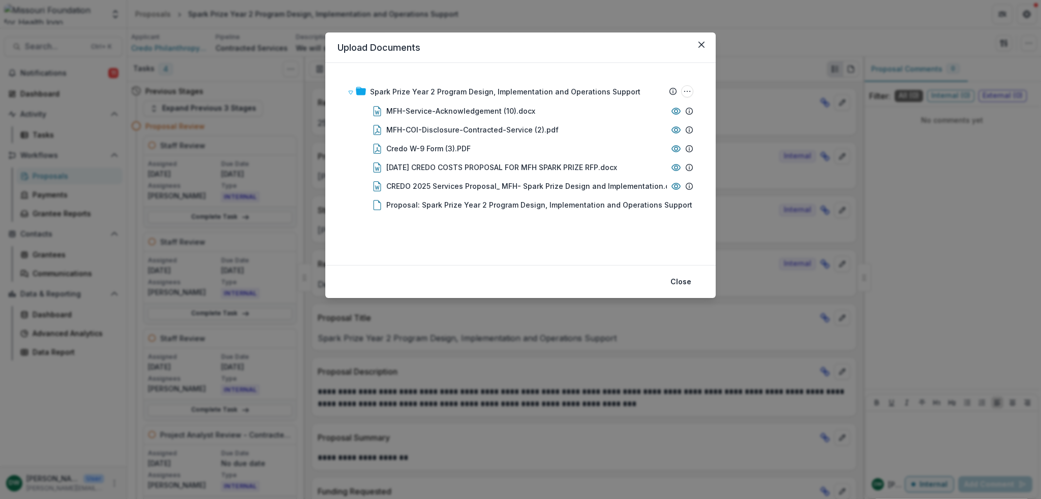
click at [703, 48] on button "Close" at bounding box center [701, 45] width 16 height 16
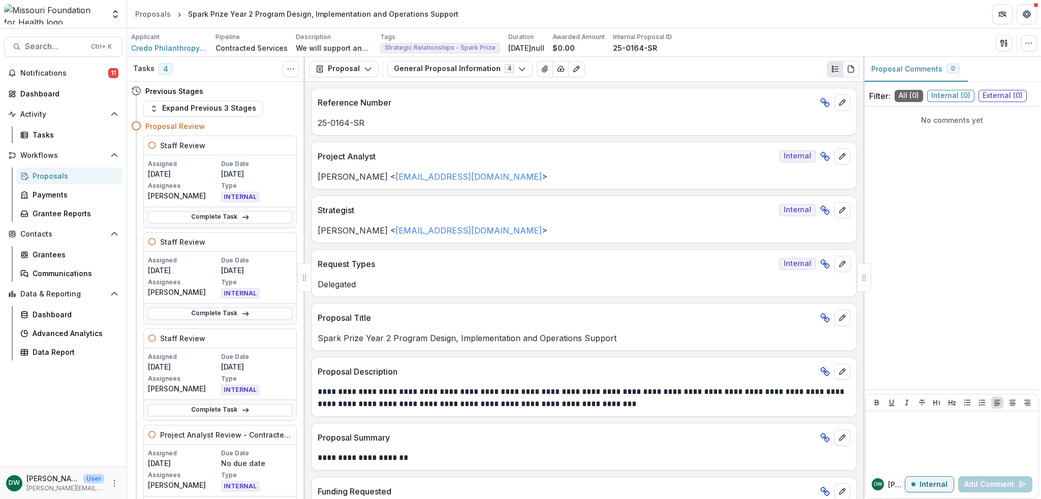
click at [856, 8] on header "Proposals Spark Prize Year 2 Program Design, Implementation and Operations Supp…" at bounding box center [584, 14] width 914 height 28
